Goal: Communication & Community: Answer question/provide support

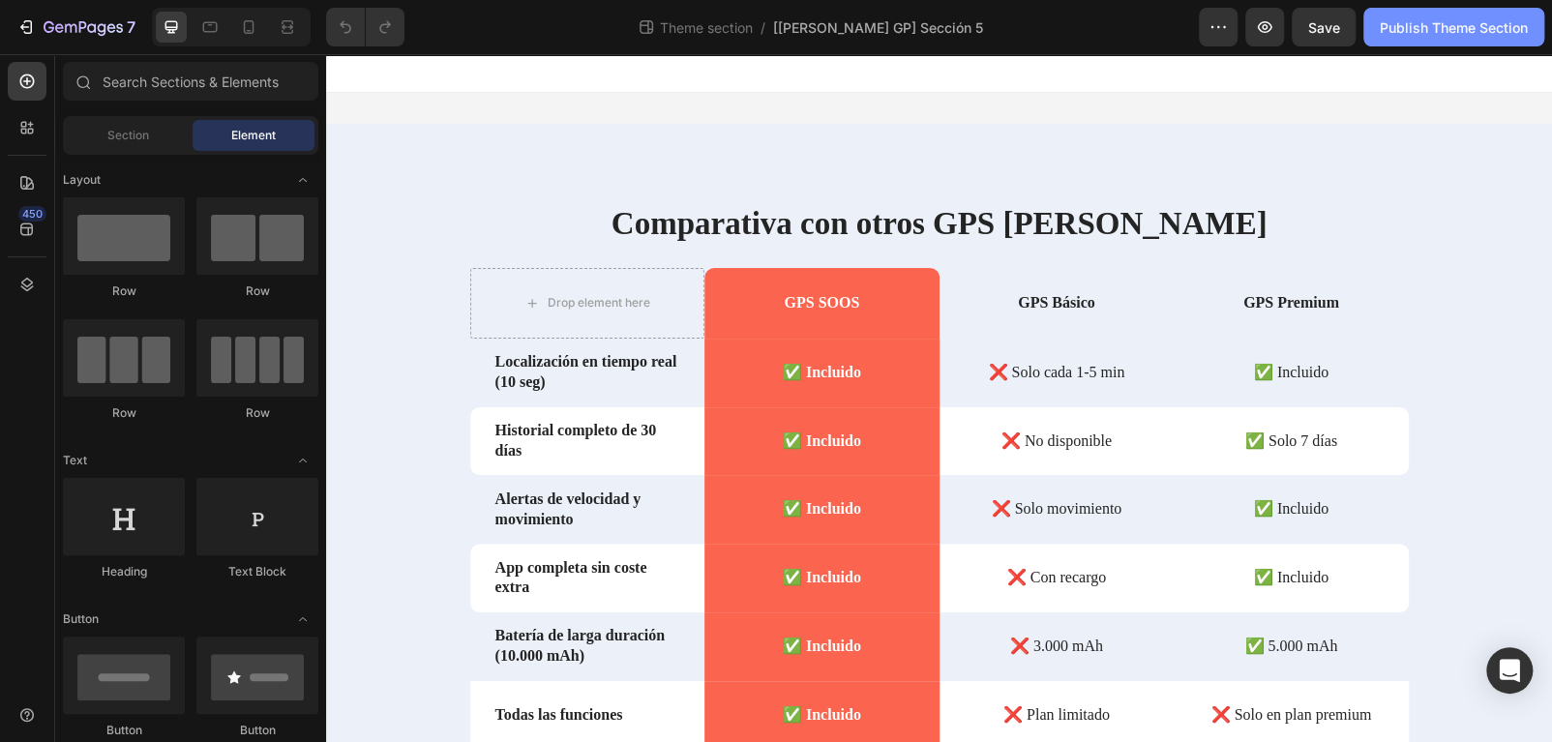
click at [1458, 28] on div "Publish Theme Section" at bounding box center [1454, 27] width 148 height 20
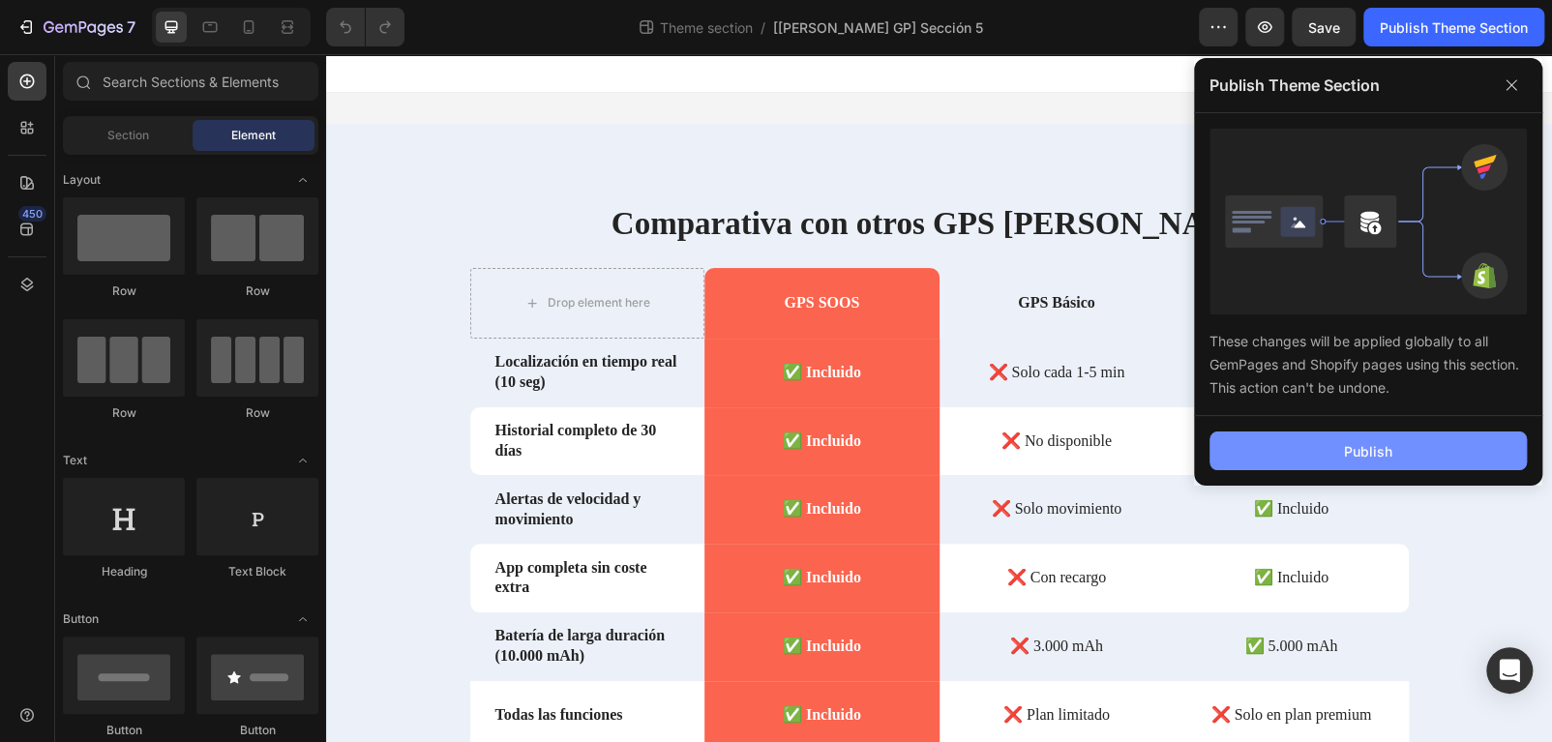
click at [1346, 461] on button "Publish" at bounding box center [1368, 451] width 317 height 39
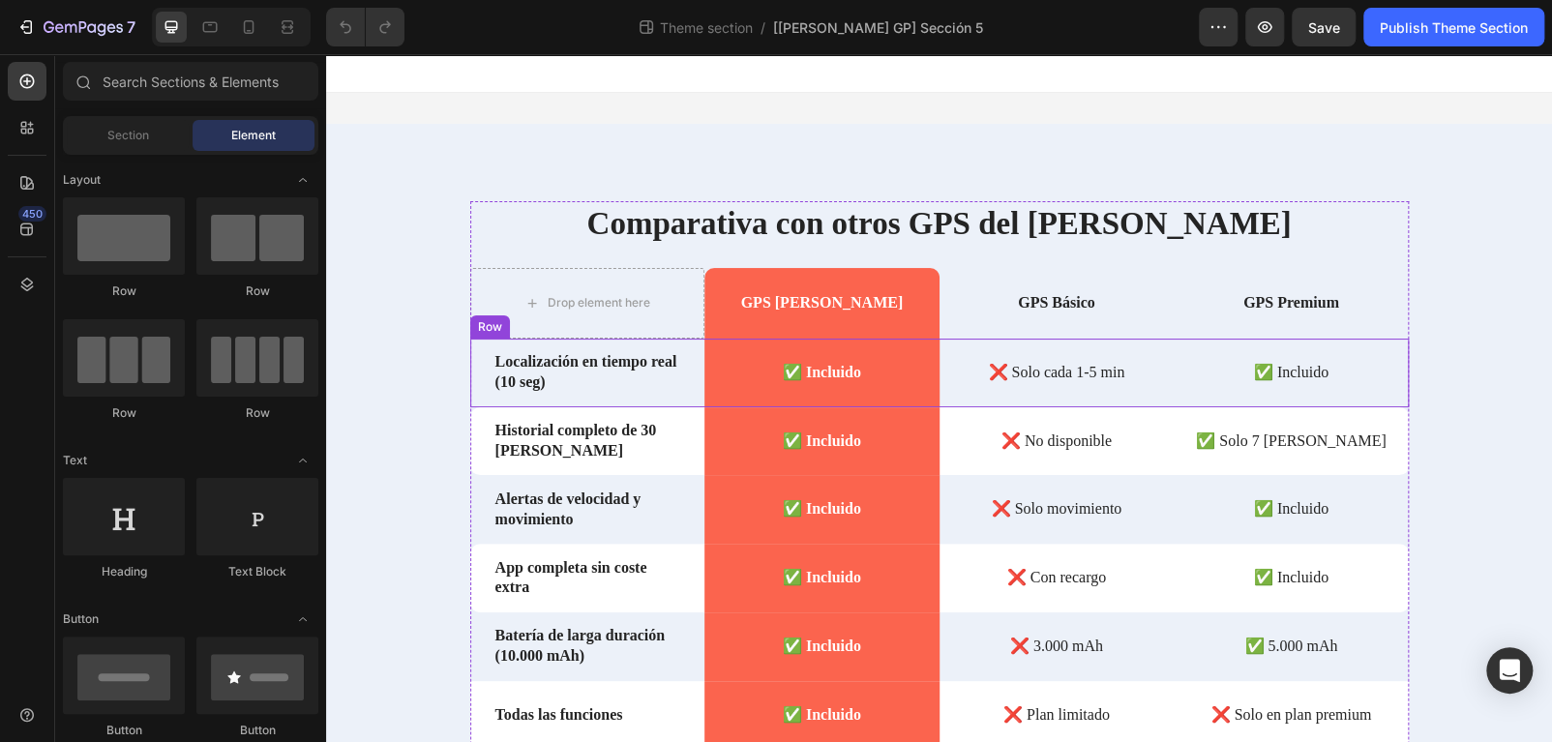
click at [470, 404] on div "Localización en tiempo real (10 seg) Text Block" at bounding box center [587, 373] width 235 height 69
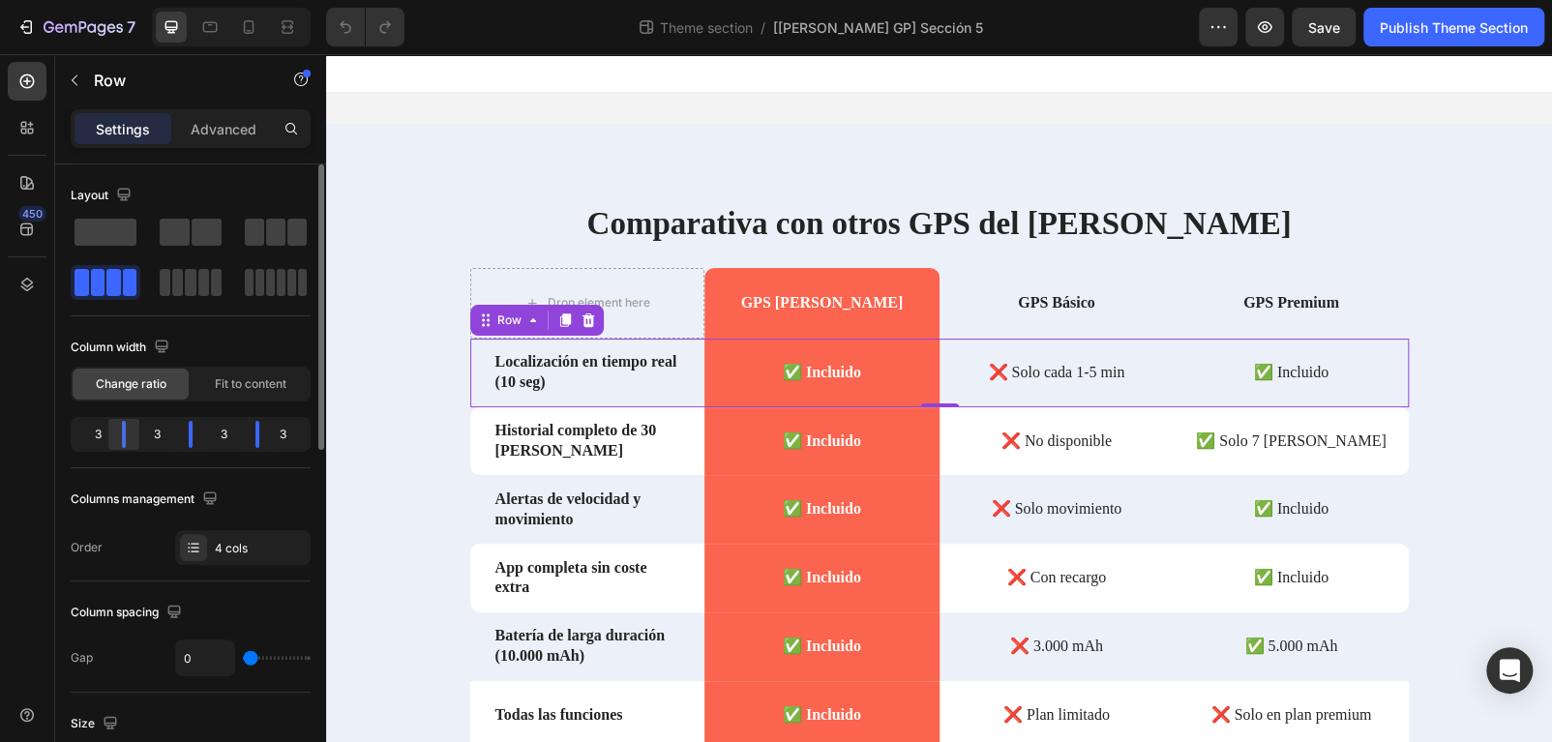
click at [122, 0] on body "7 Theme section / [[PERSON_NAME] GP] Sección 5 Preview Save Publish Theme Secti…" at bounding box center [776, 0] width 1552 height 0
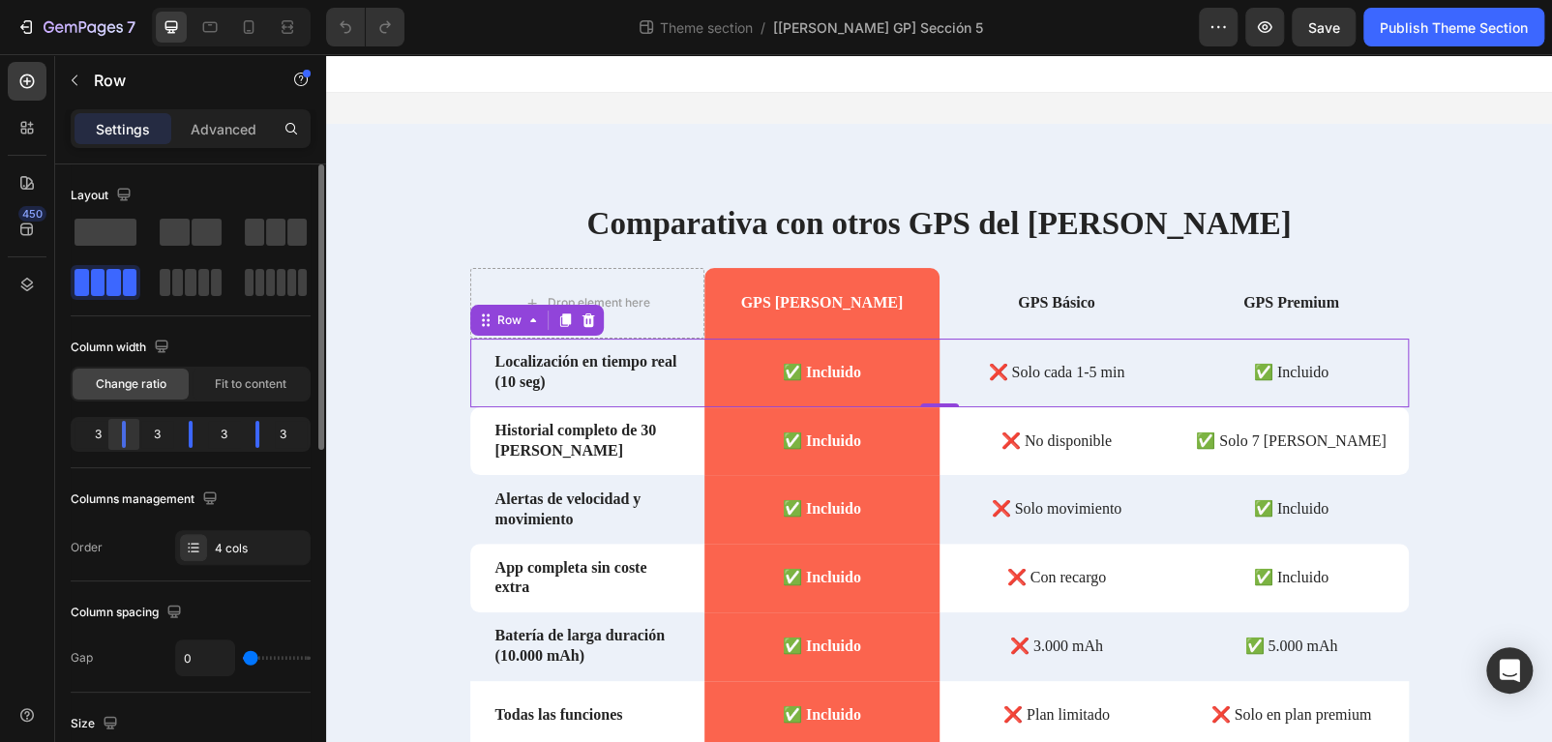
click at [122, 0] on body "7 Theme section / [[PERSON_NAME] GP] Sección 5 Preview Save Publish Theme Secti…" at bounding box center [776, 0] width 1552 height 0
click at [244, 395] on div "Fit to content" at bounding box center [251, 384] width 116 height 31
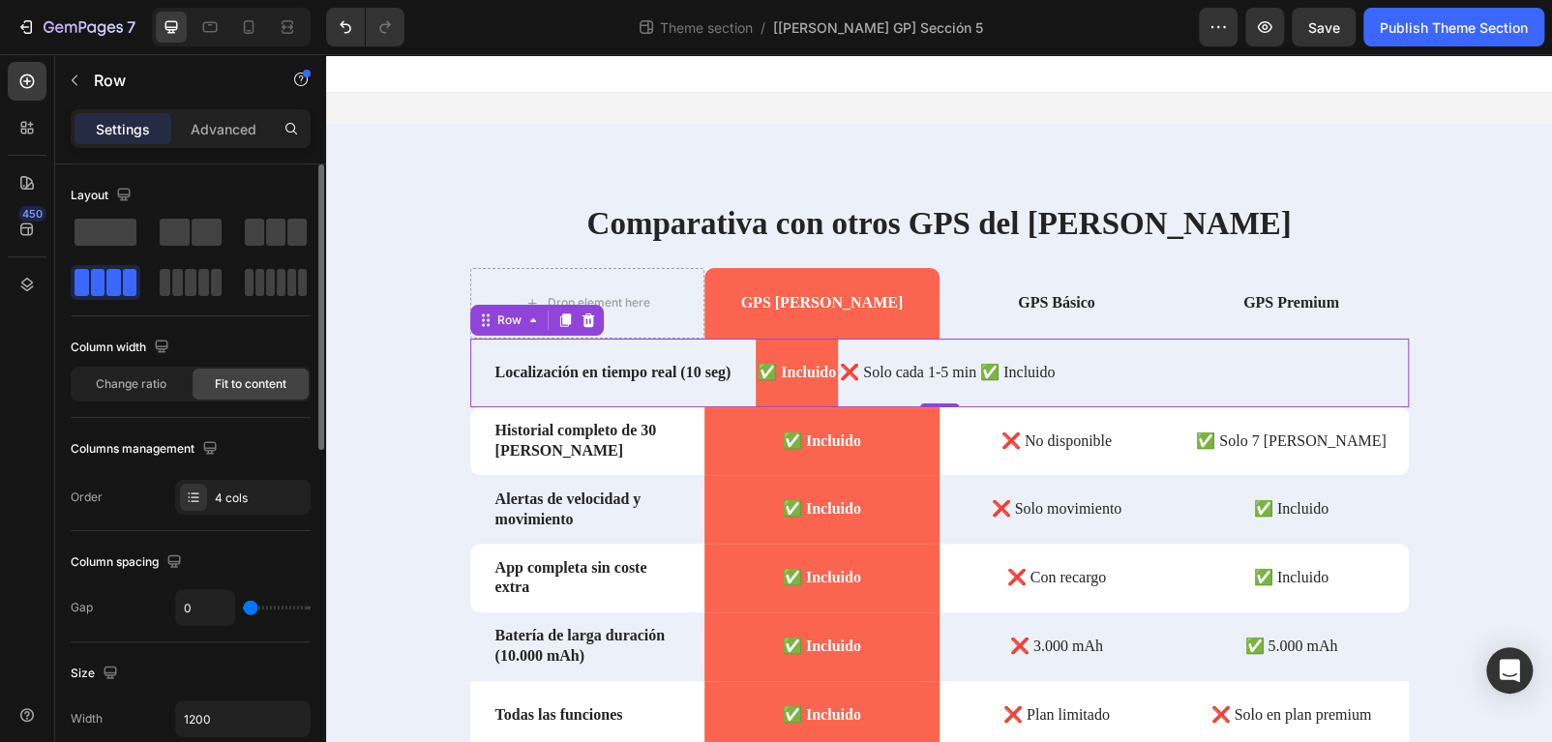
click at [245, 390] on span "Fit to content" at bounding box center [251, 383] width 72 height 17
click at [133, 386] on span "Change ratio" at bounding box center [131, 383] width 71 height 17
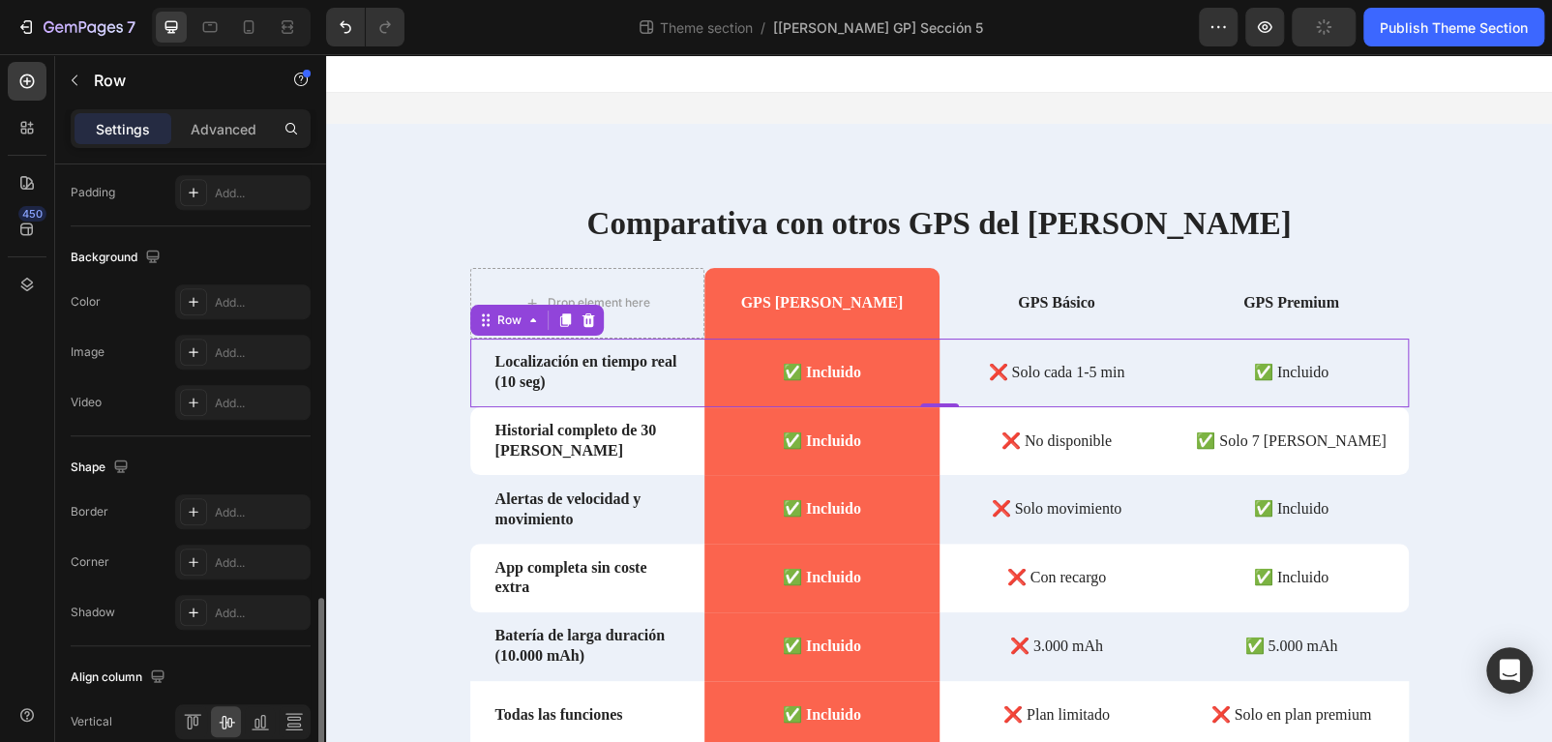
scroll to position [765, 0]
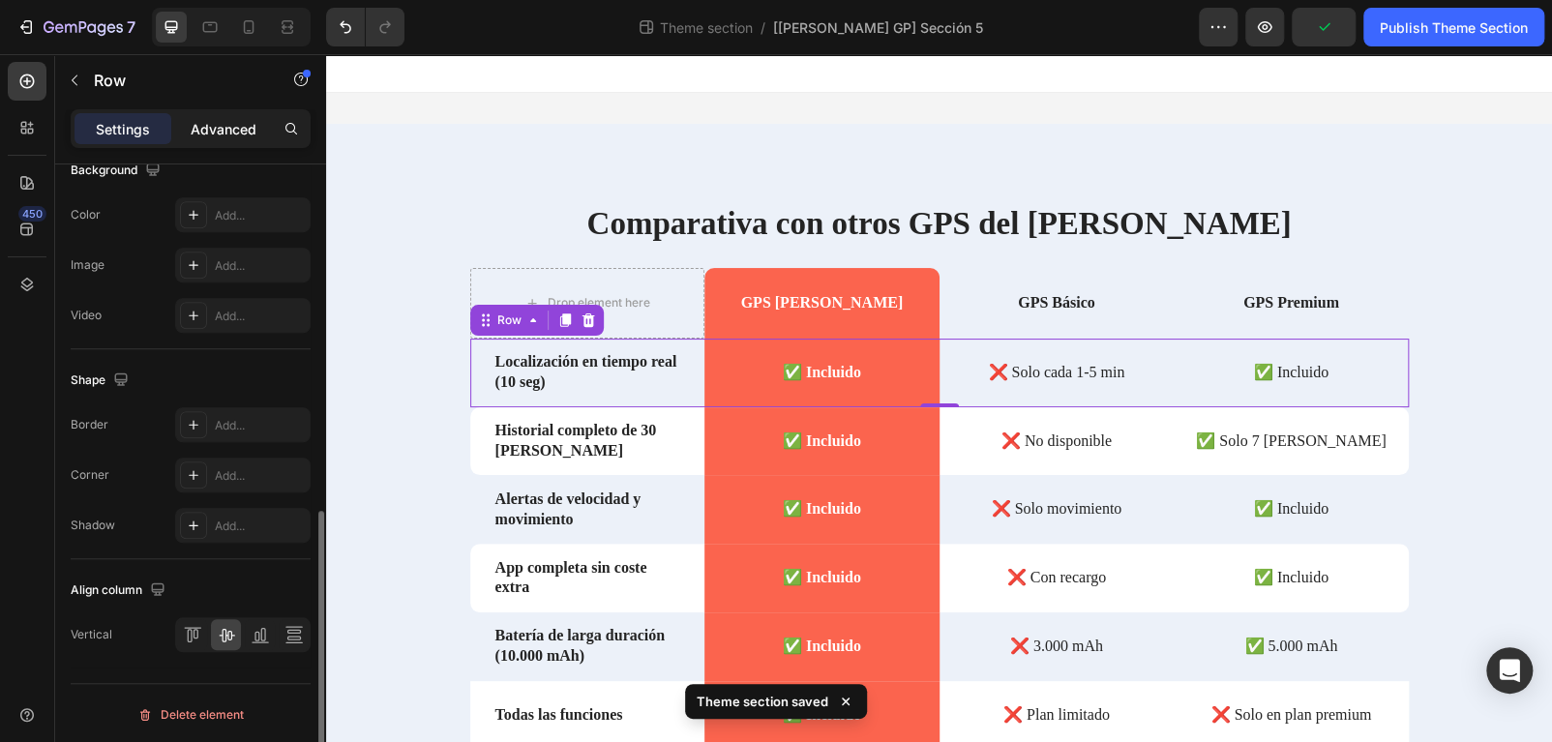
drag, startPoint x: 229, startPoint y: 124, endPoint x: 220, endPoint y: 139, distance: 18.3
click at [229, 124] on p "Advanced" at bounding box center [224, 129] width 66 height 20
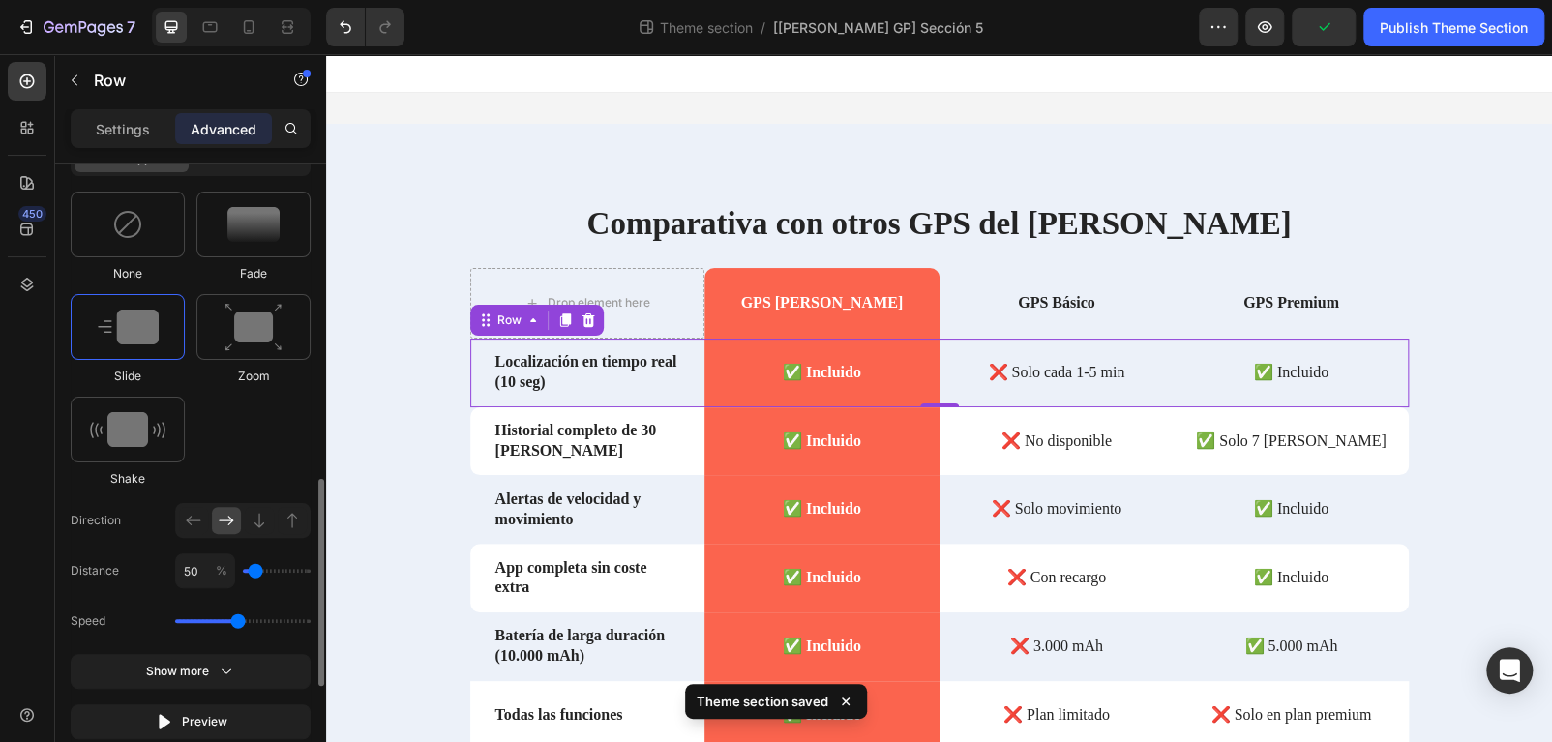
scroll to position [1056, 0]
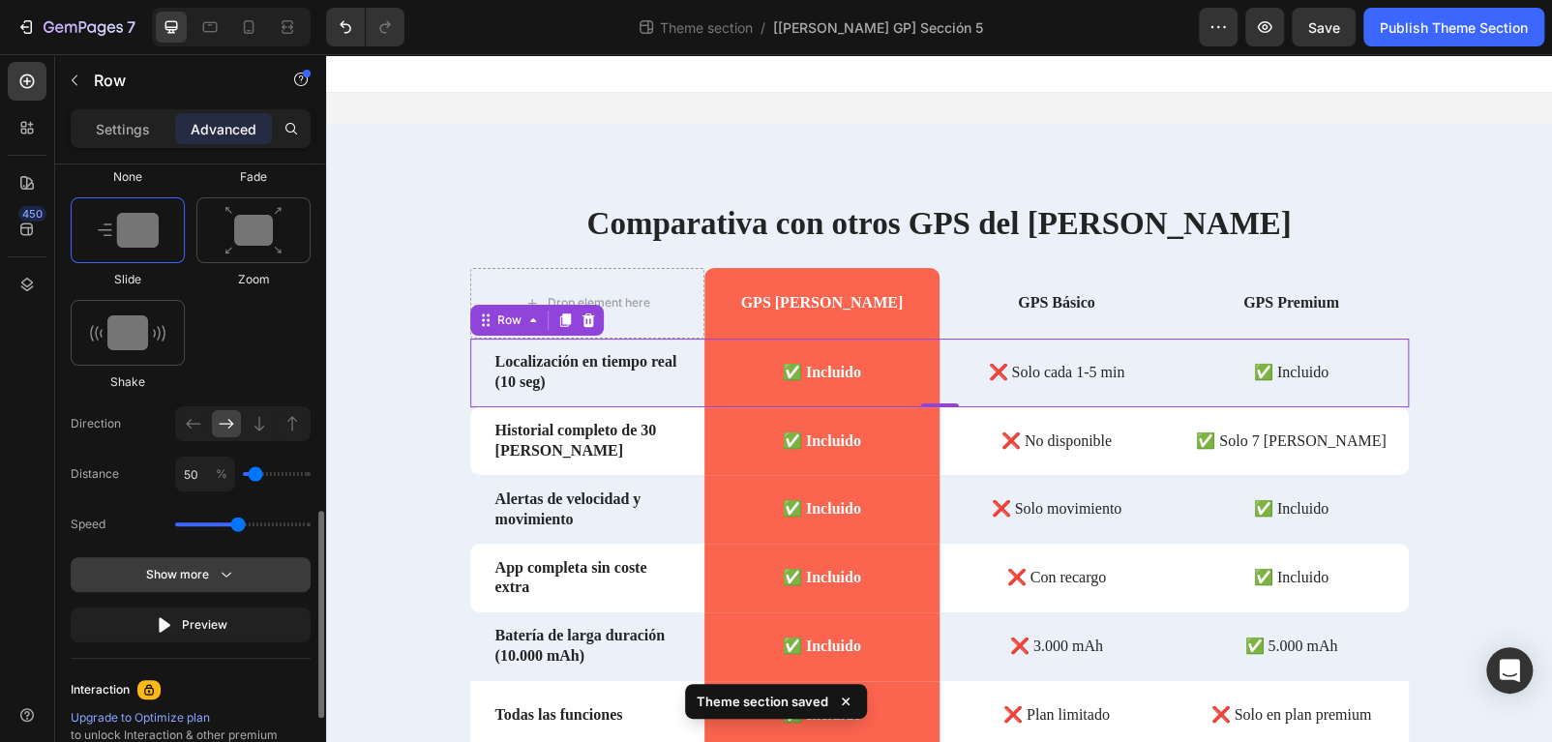
click at [213, 575] on div "Show more" at bounding box center [191, 574] width 90 height 19
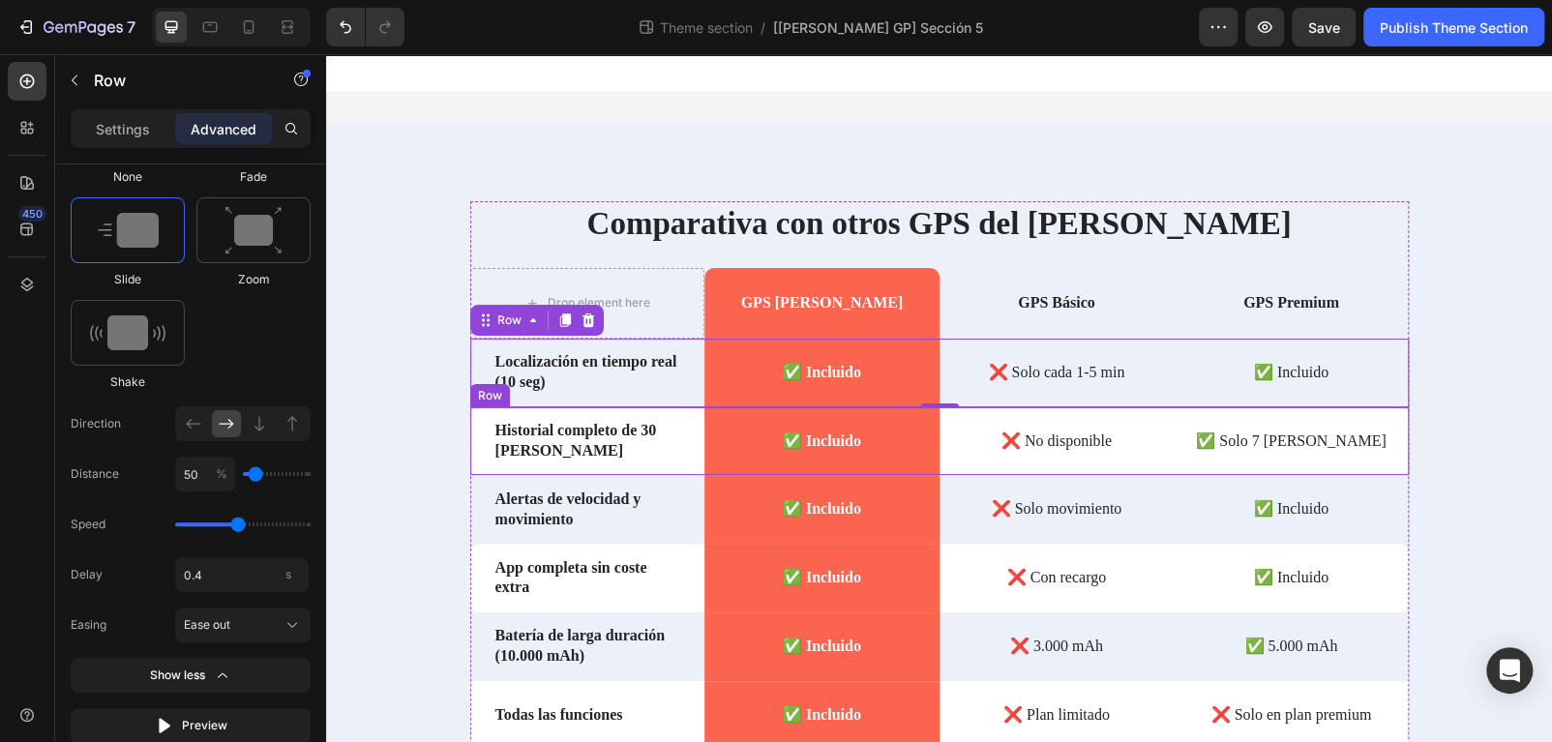
click at [475, 467] on div "Historial completo de 30 [PERSON_NAME] Text Block" at bounding box center [587, 441] width 235 height 69
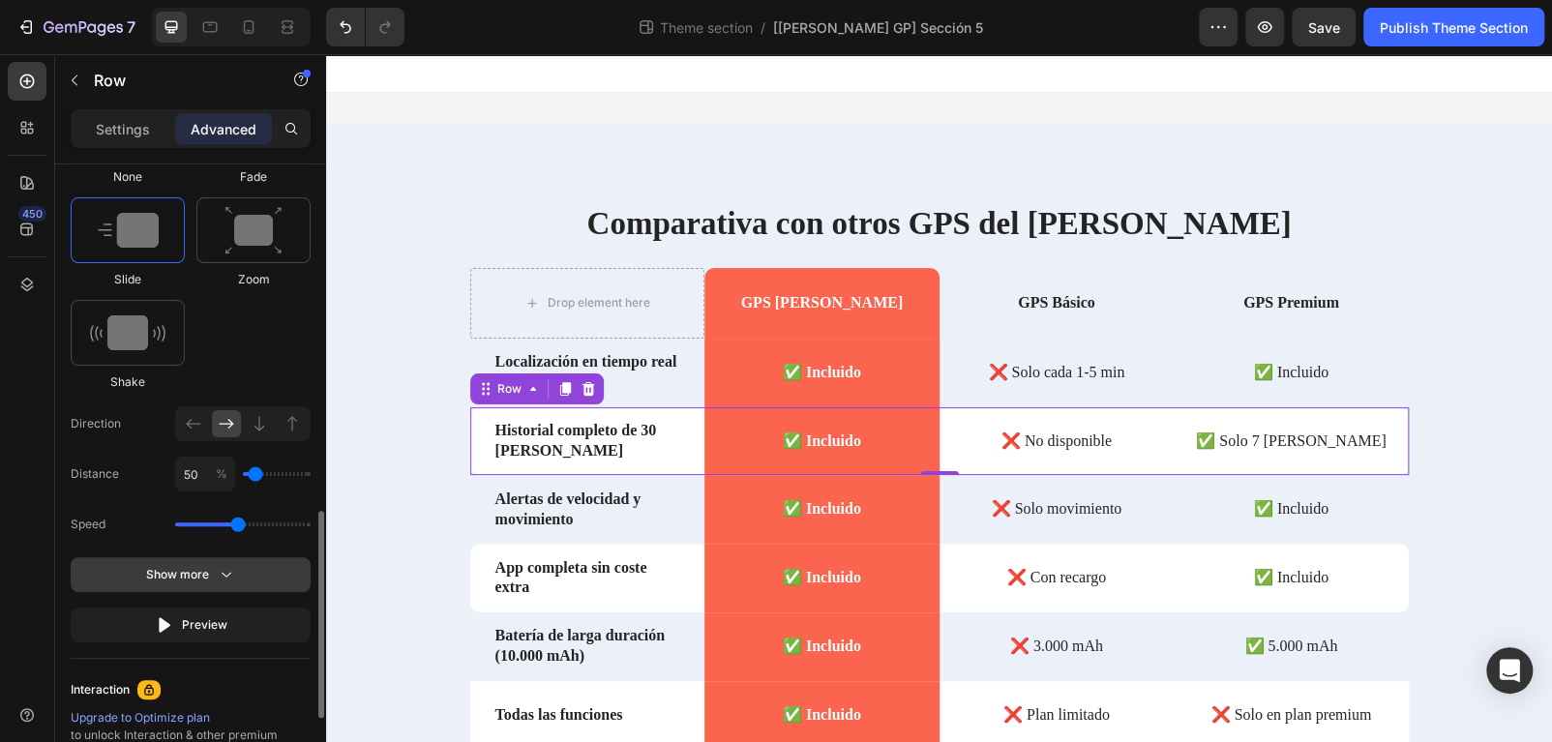
click at [237, 608] on button "Show more" at bounding box center [191, 625] width 240 height 35
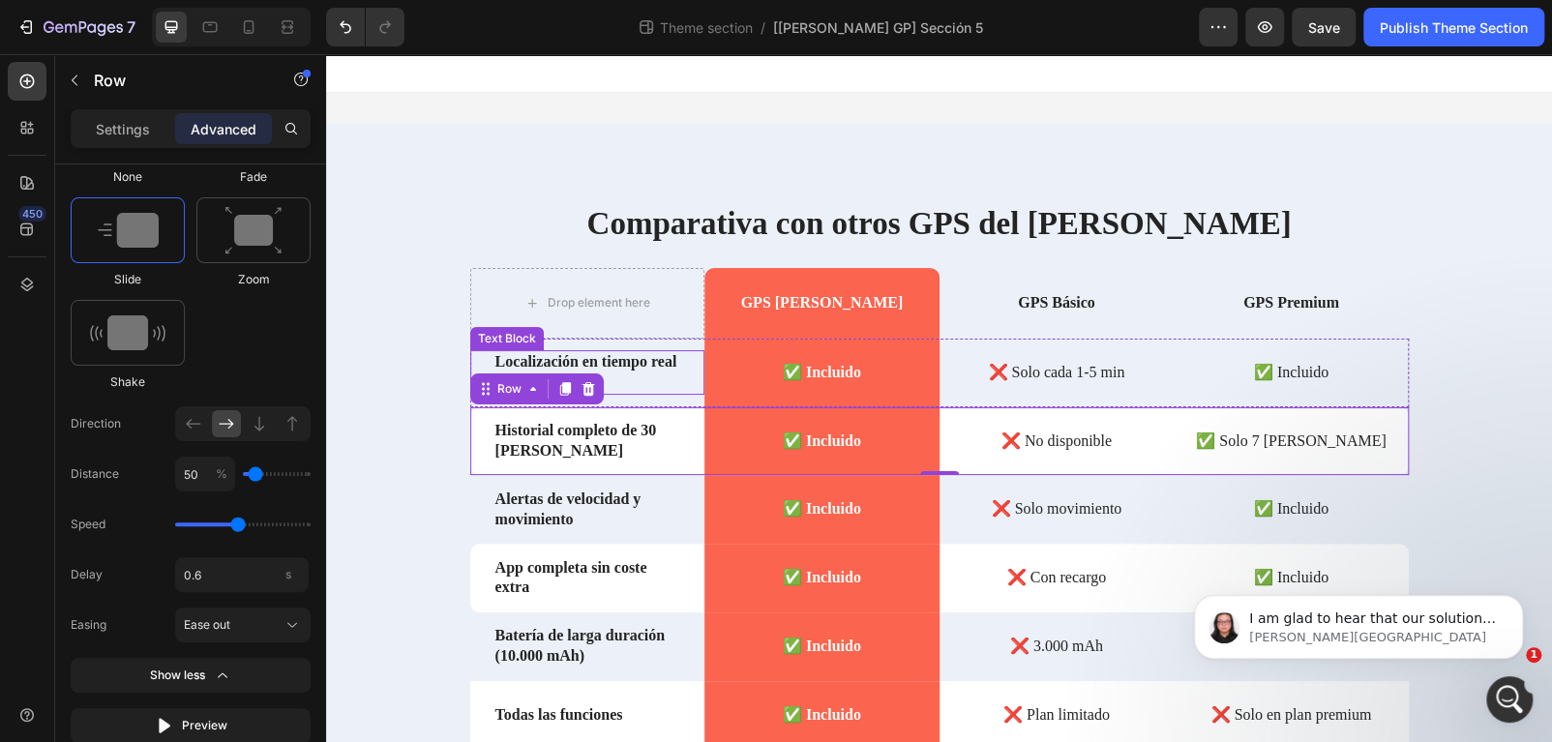
scroll to position [0, 0]
click at [653, 404] on div "Localización en tiempo real (10 seg) Text Block" at bounding box center [587, 373] width 235 height 69
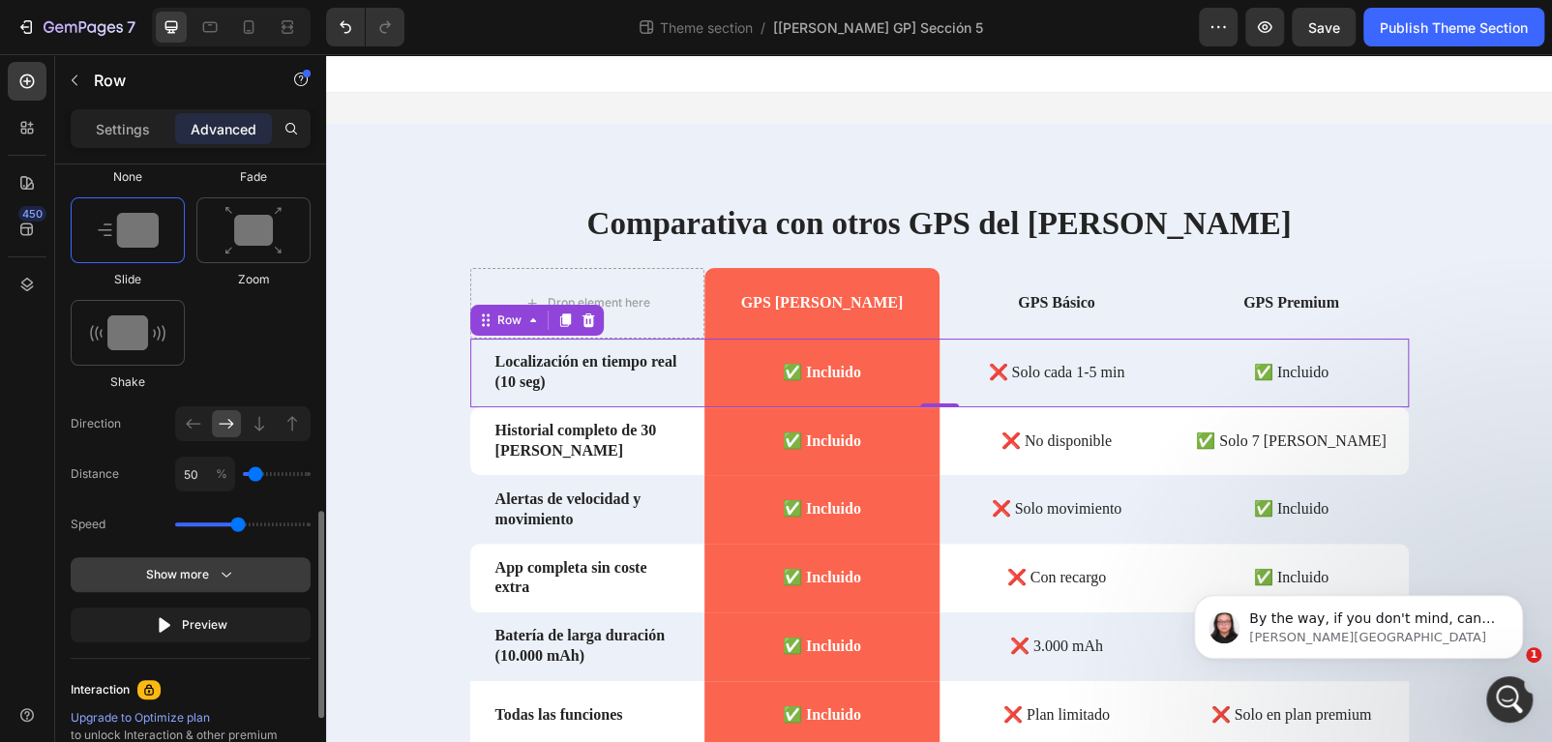
click at [245, 608] on button "Show more" at bounding box center [191, 625] width 240 height 35
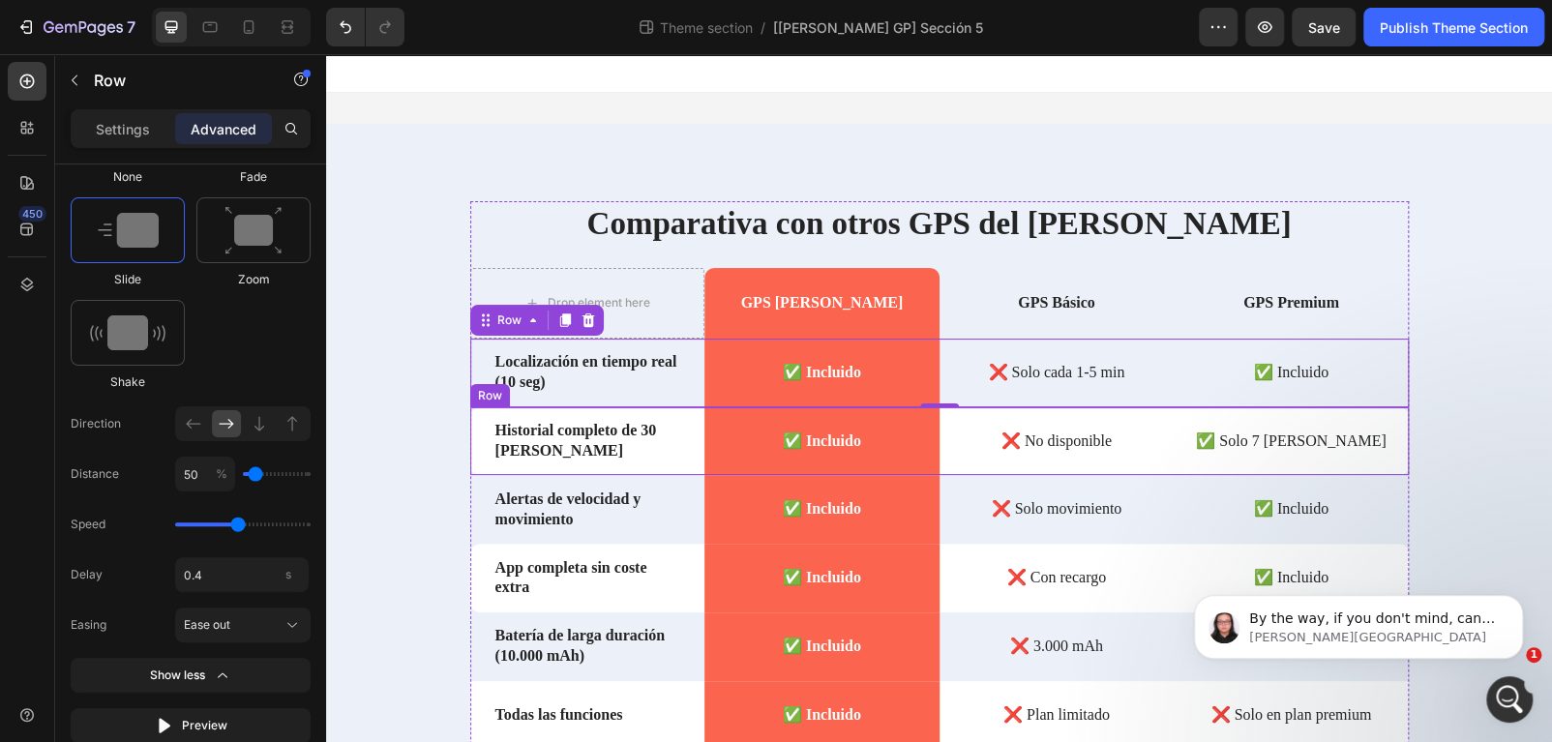
click at [615, 467] on div "Historial completo de 30 [PERSON_NAME] Text Block" at bounding box center [587, 441] width 235 height 69
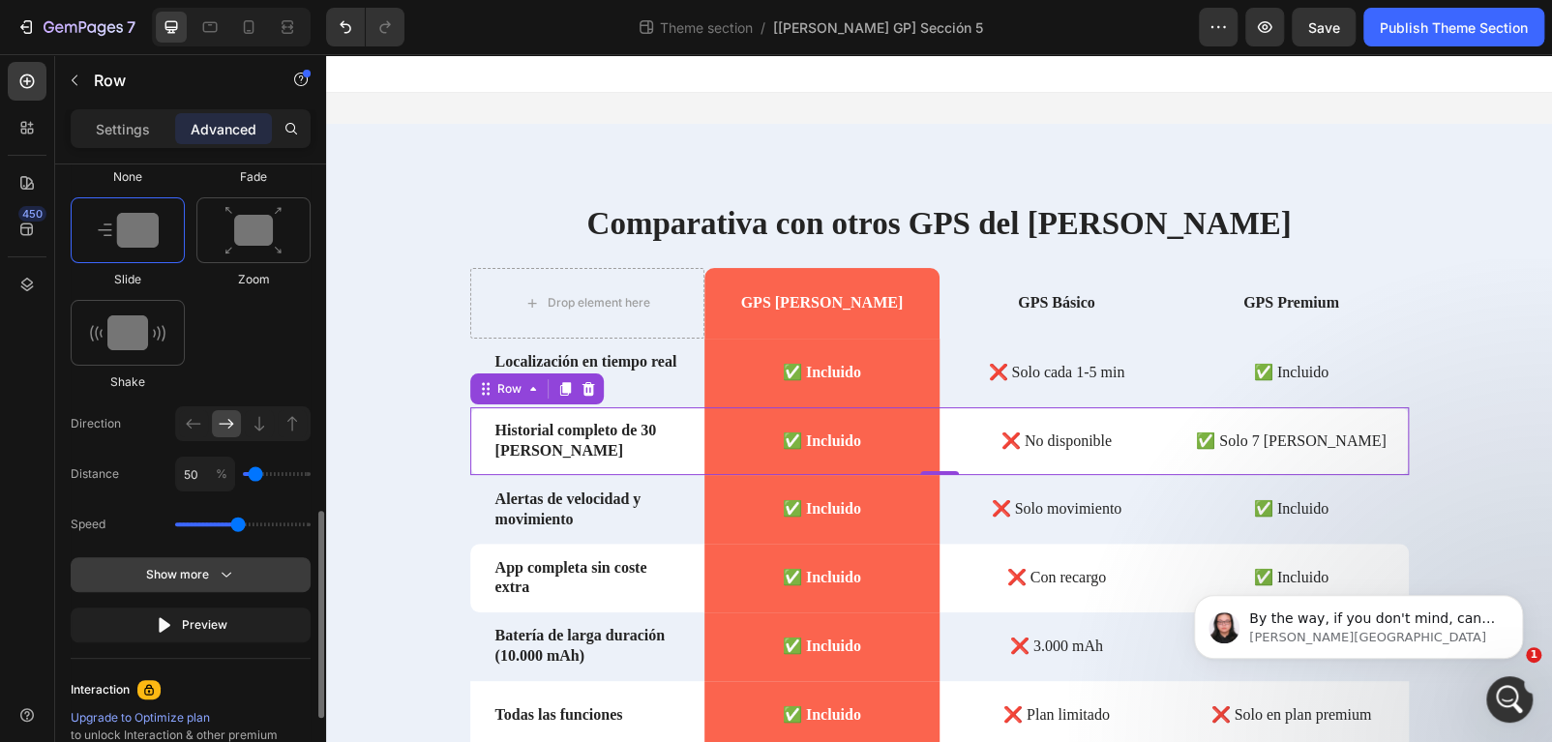
click at [251, 608] on button "Show more" at bounding box center [191, 625] width 240 height 35
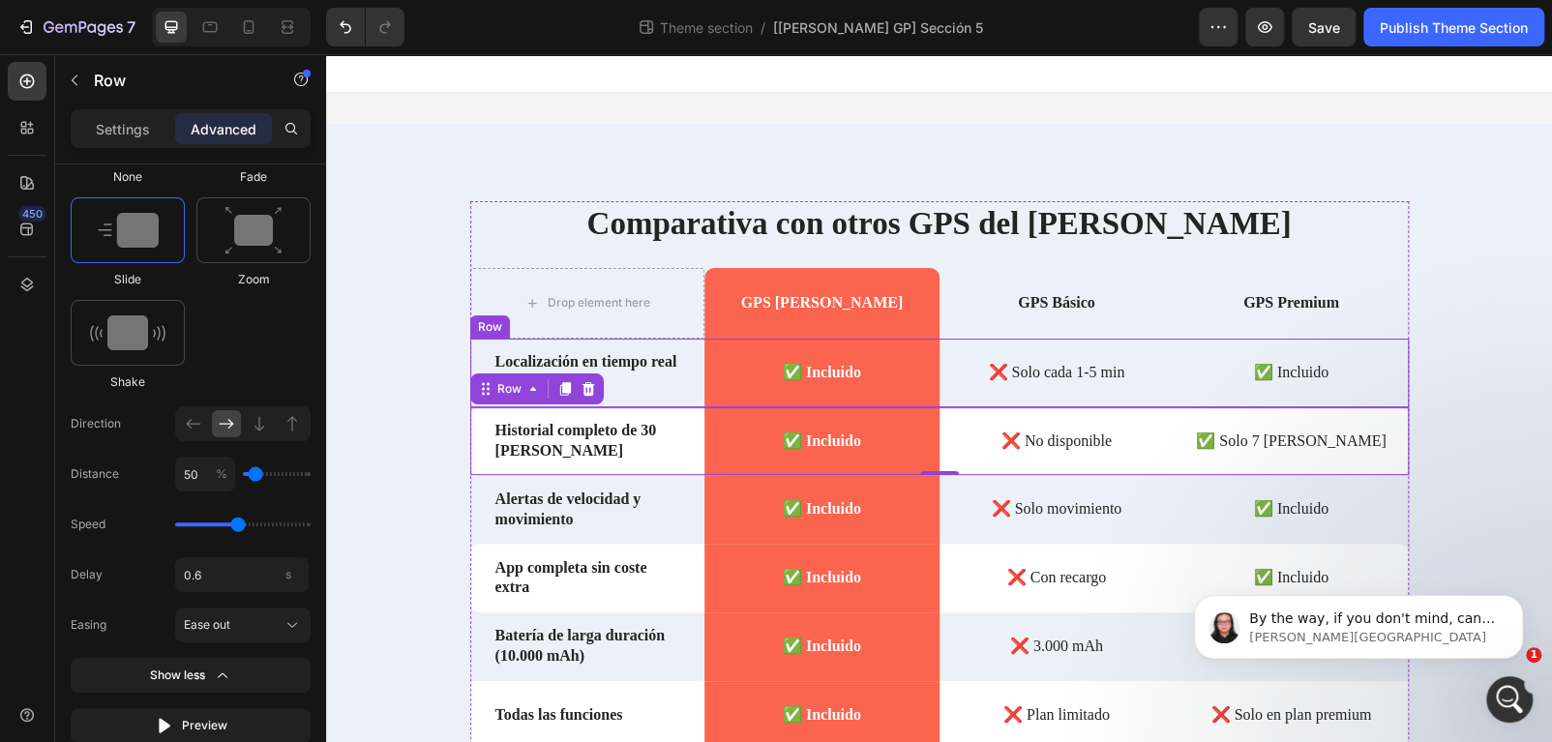
click at [637, 396] on div "Localización en tiempo real (10 seg) Text Block" at bounding box center [587, 373] width 235 height 69
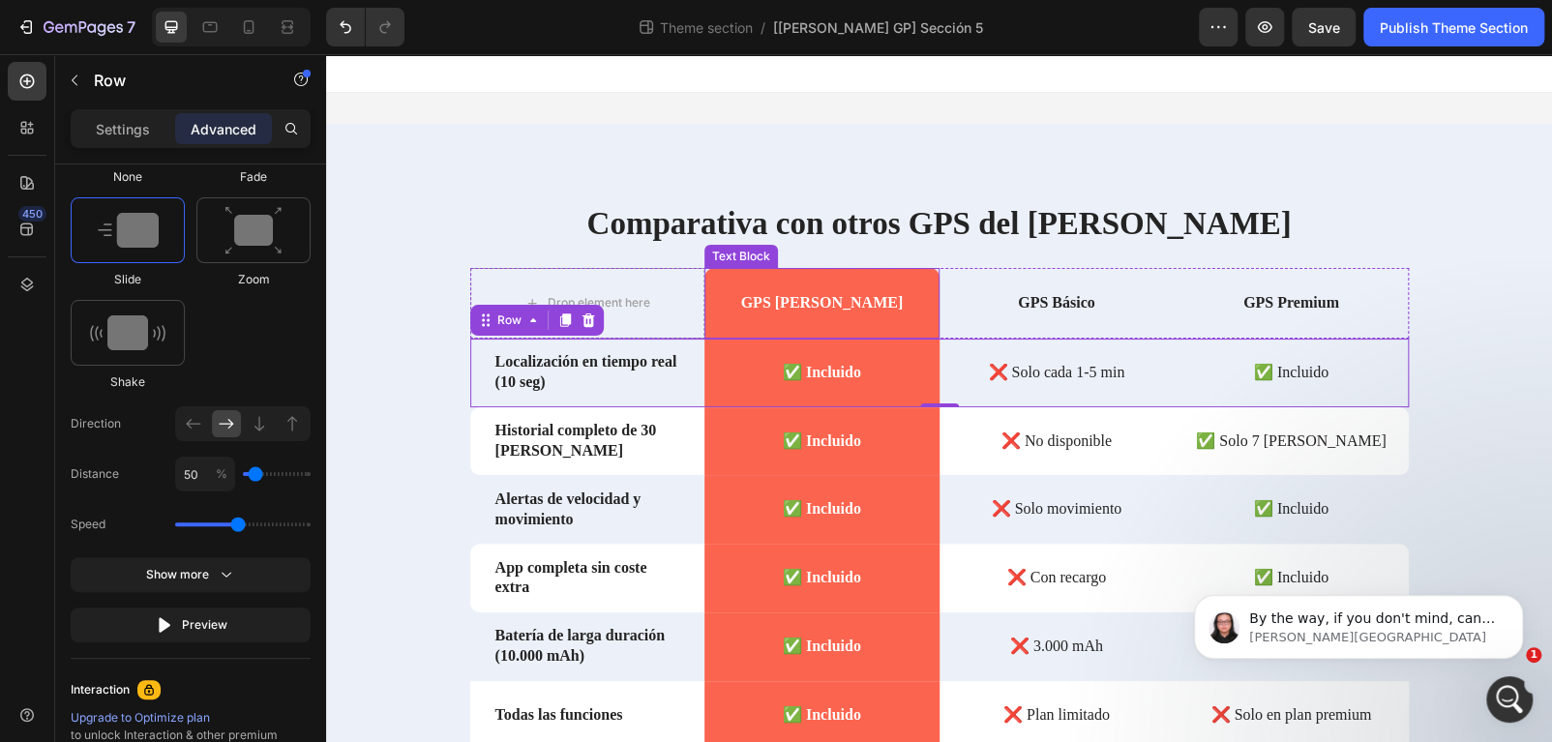
click at [716, 325] on div "GPS [PERSON_NAME]" at bounding box center [821, 303] width 235 height 71
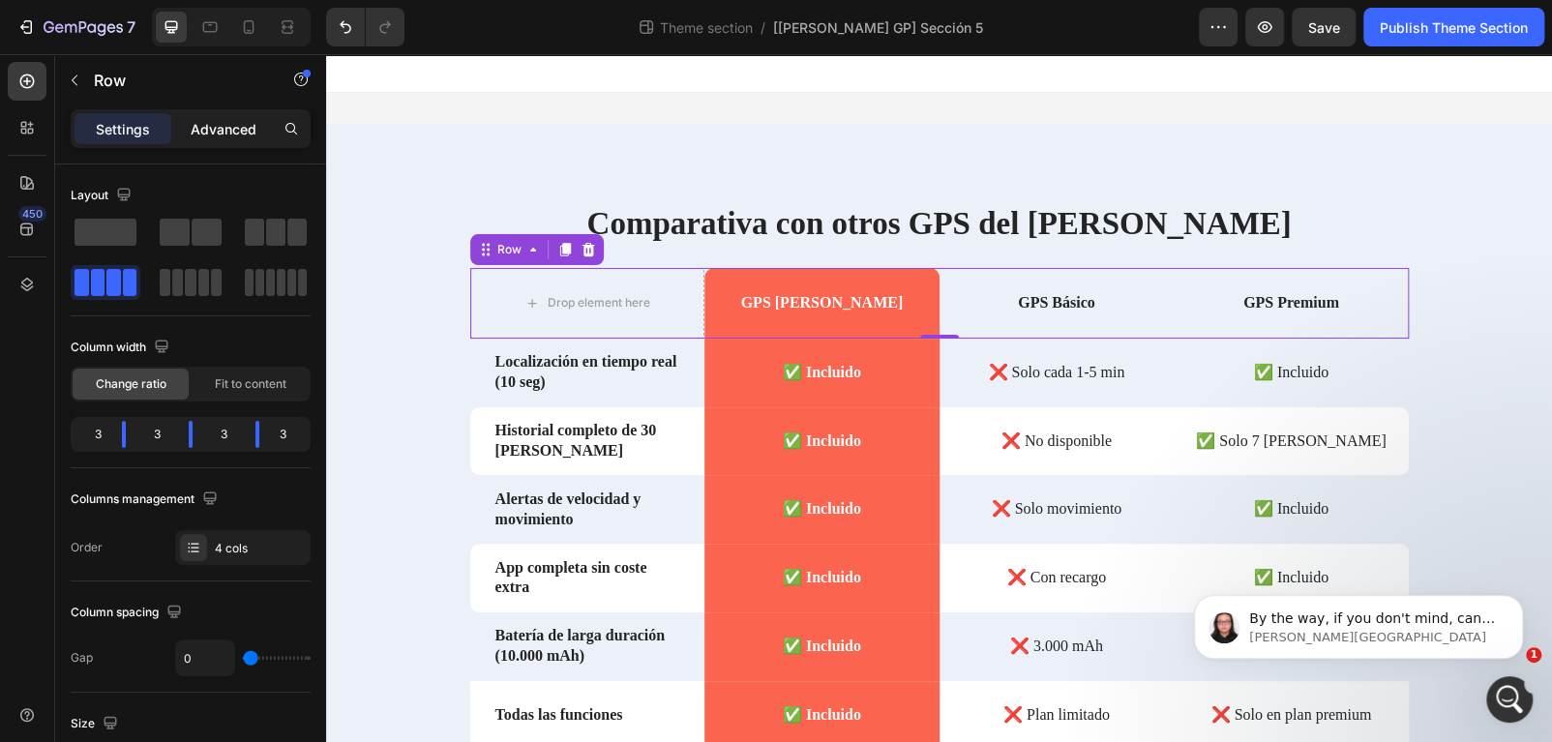
click at [239, 126] on p "Advanced" at bounding box center [224, 129] width 66 height 20
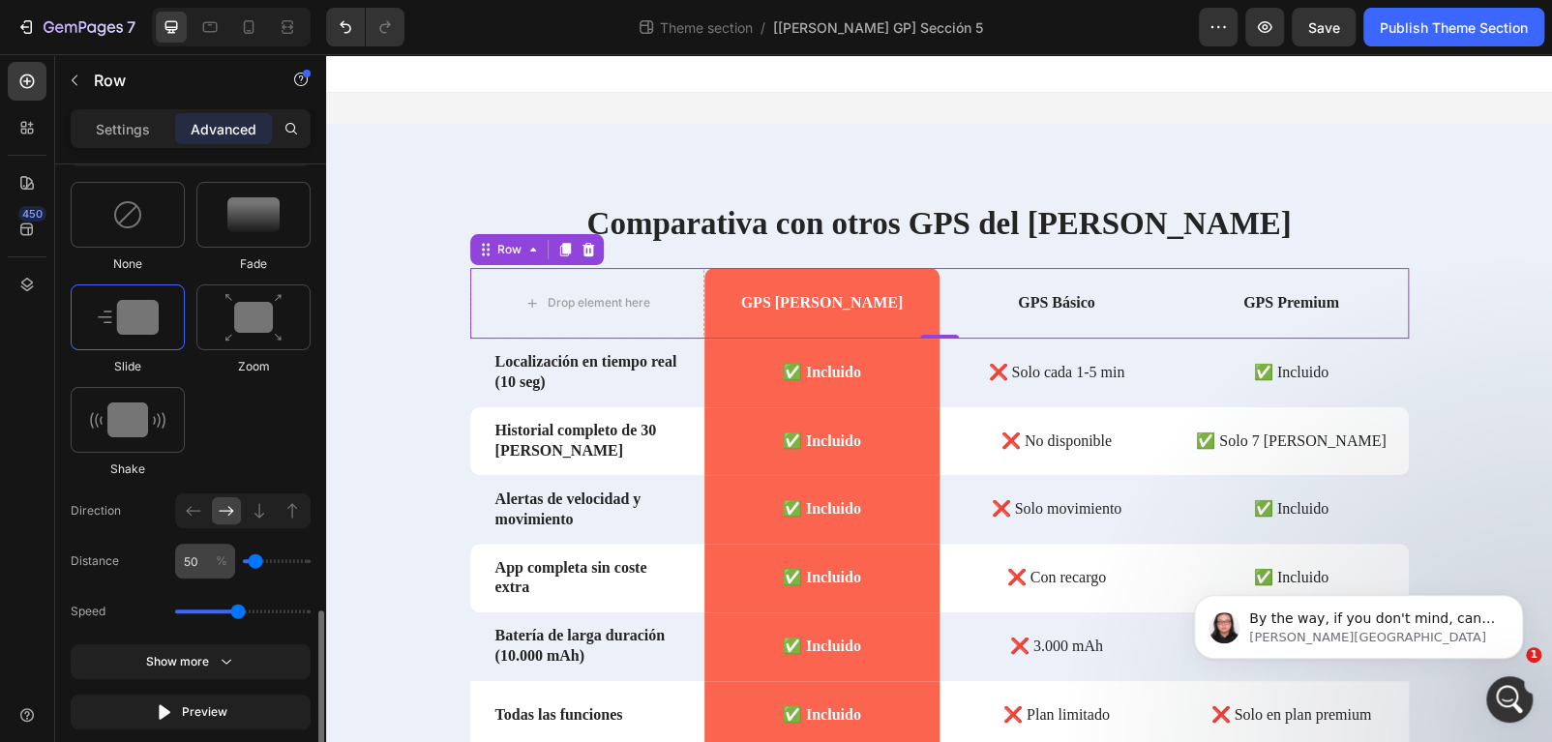
scroll to position [1296, 0]
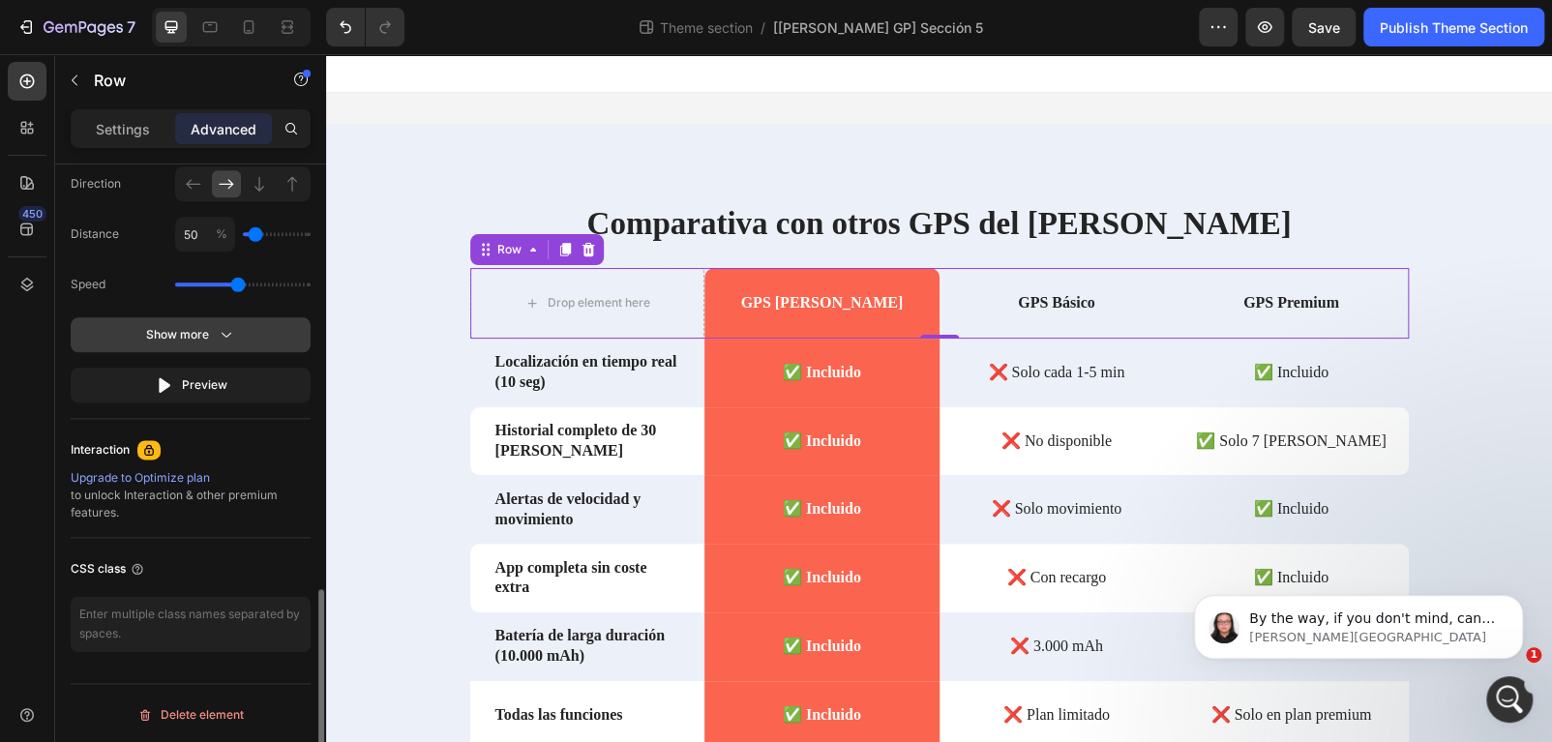
click at [191, 325] on div "Show more" at bounding box center [191, 334] width 90 height 19
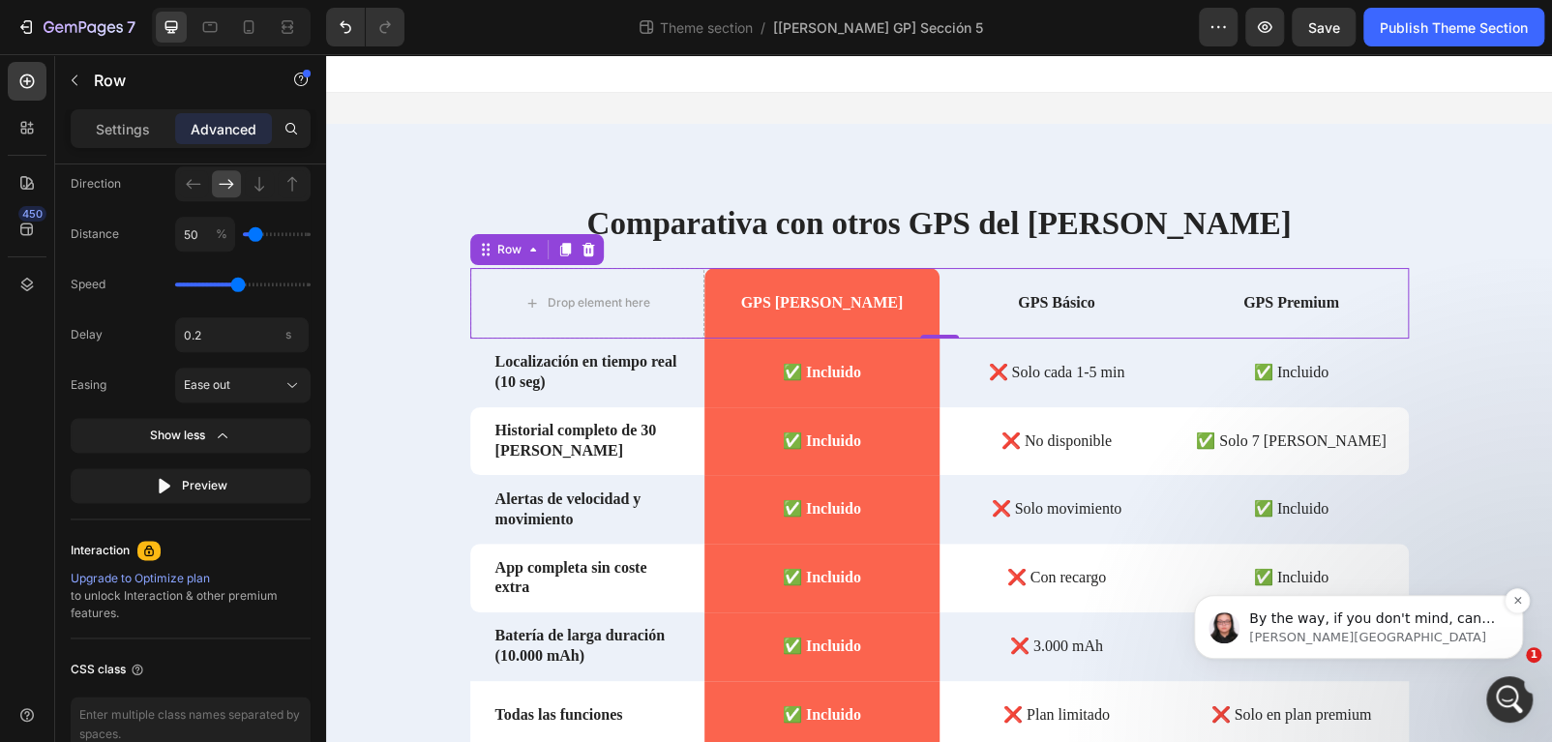
click at [1420, 632] on p "[PERSON_NAME][GEOGRAPHIC_DATA]" at bounding box center [1374, 637] width 250 height 17
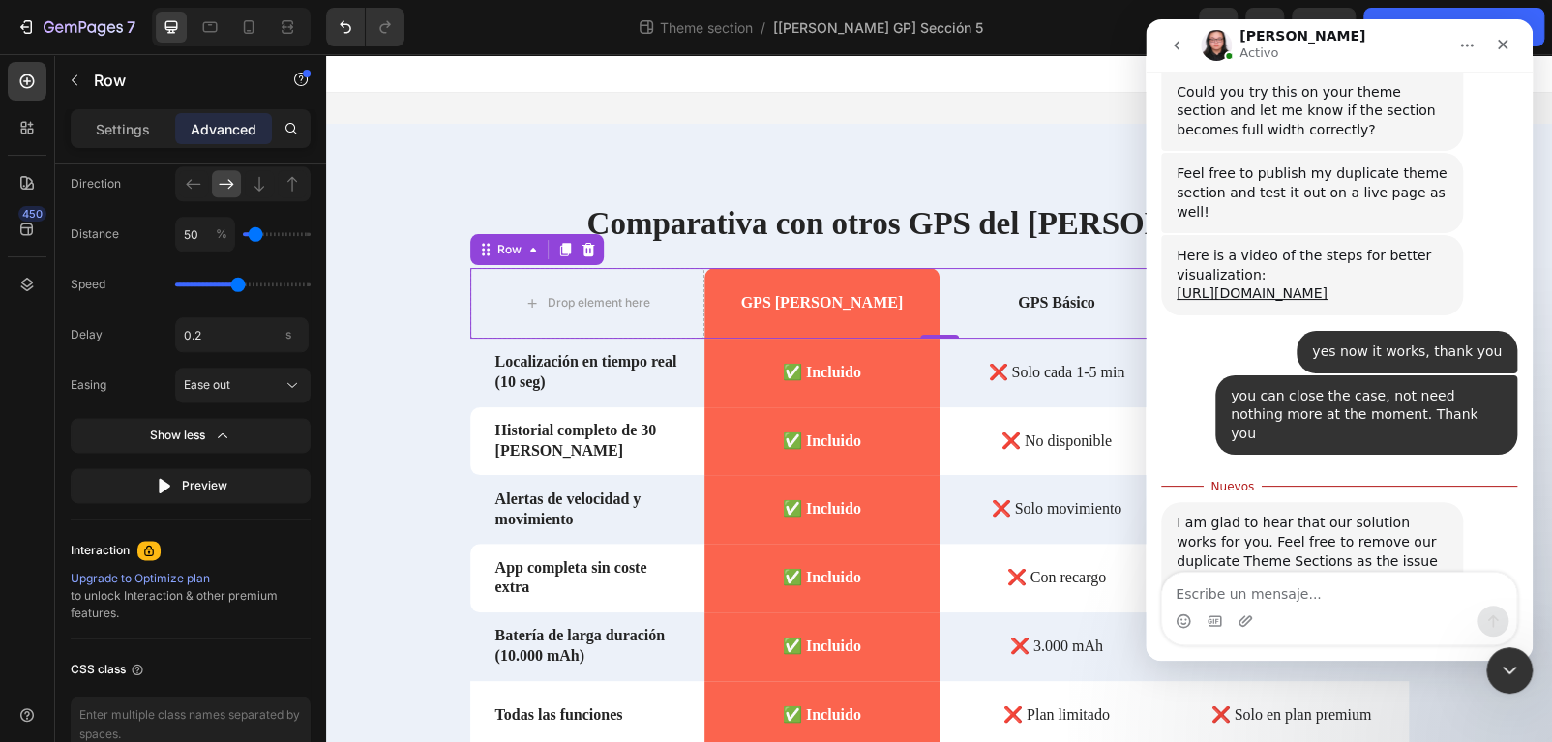
scroll to position [16109, 0]
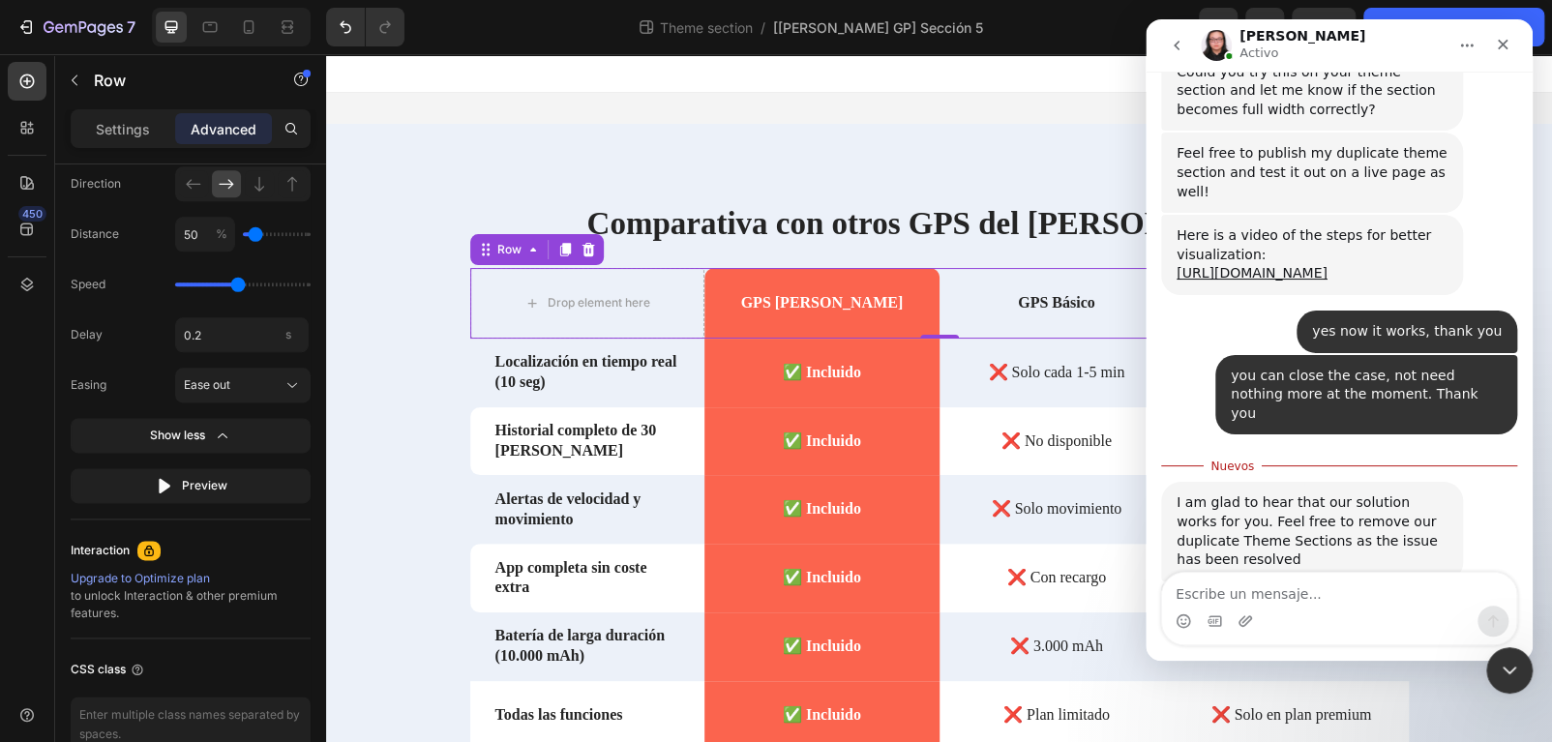
click at [1272, 709] on link "[URL][DOMAIN_NAME]" at bounding box center [1252, 716] width 151 height 15
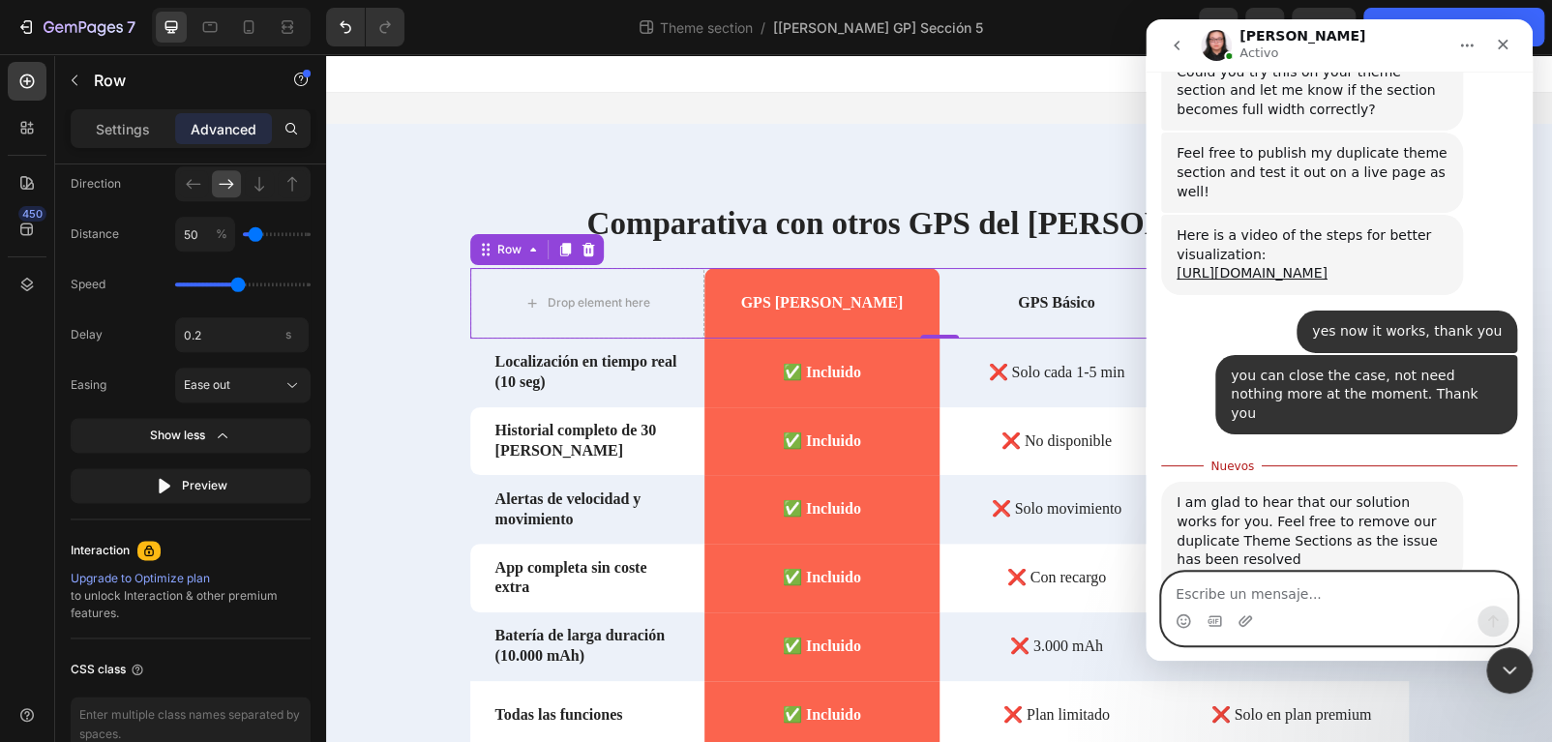
click at [1340, 592] on textarea "Escribe un mensaje..." at bounding box center [1339, 589] width 354 height 33
type textarea "I already did it, thank you"
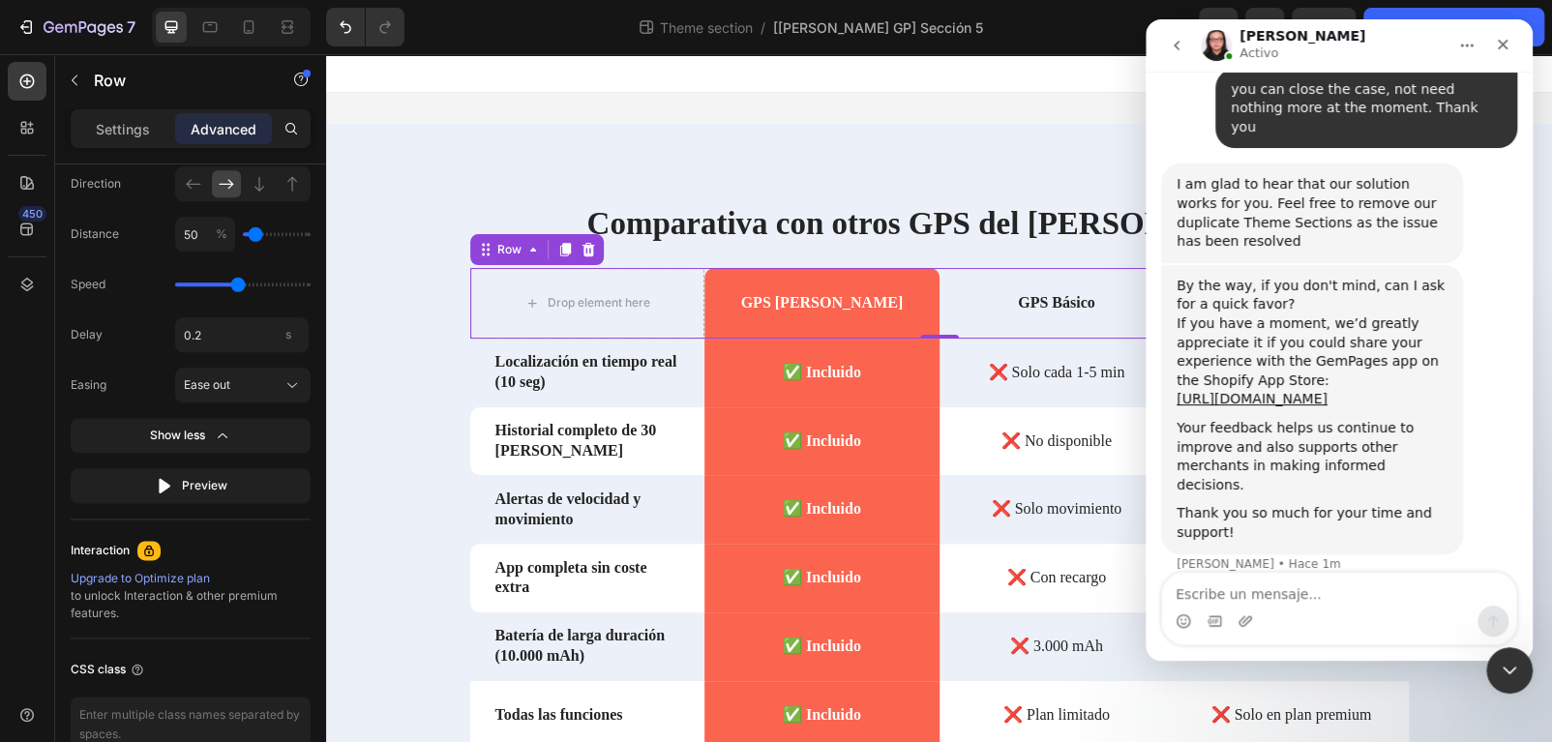
scroll to position [16430, 0]
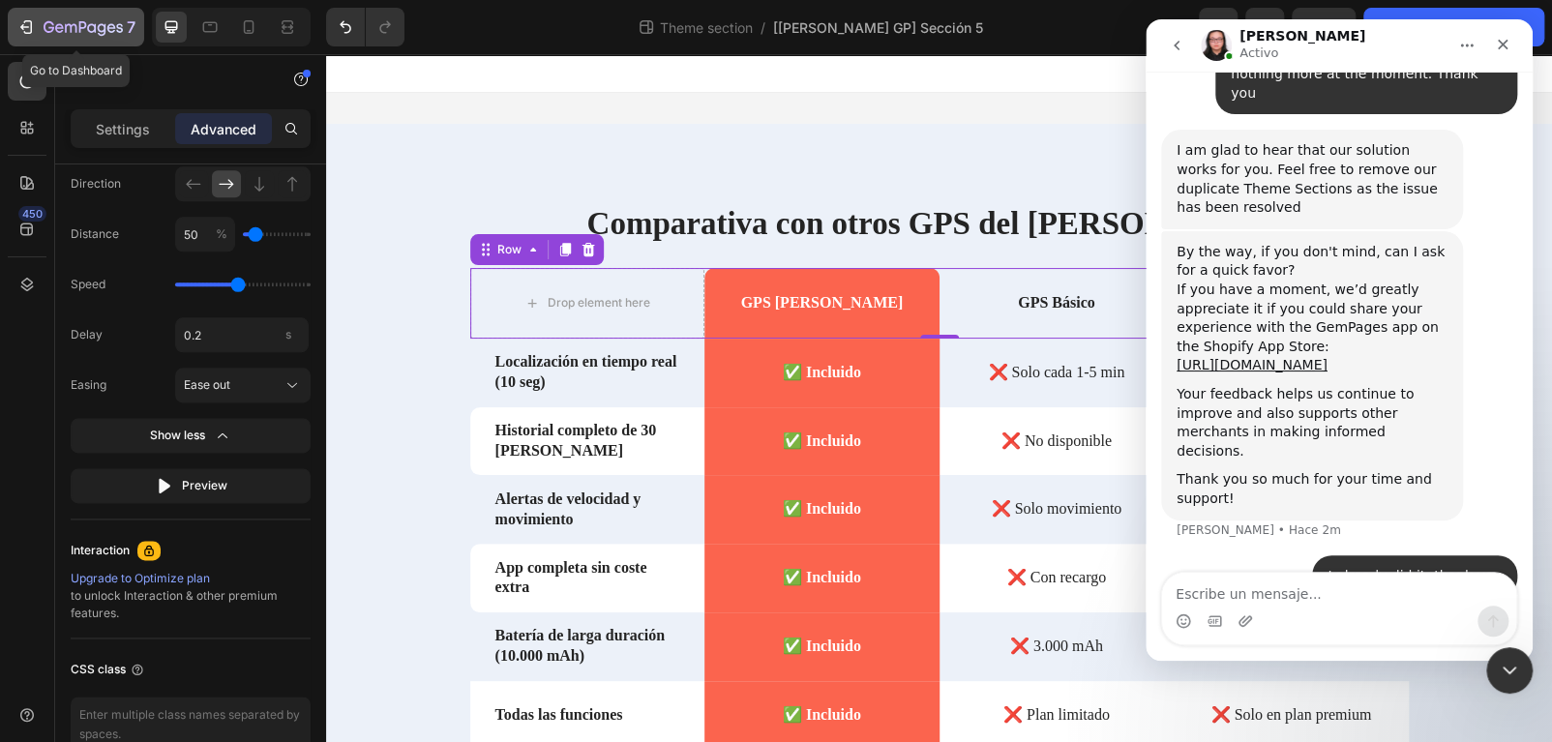
click at [34, 25] on icon "button" at bounding box center [25, 26] width 19 height 19
